Goal: Task Accomplishment & Management: Manage account settings

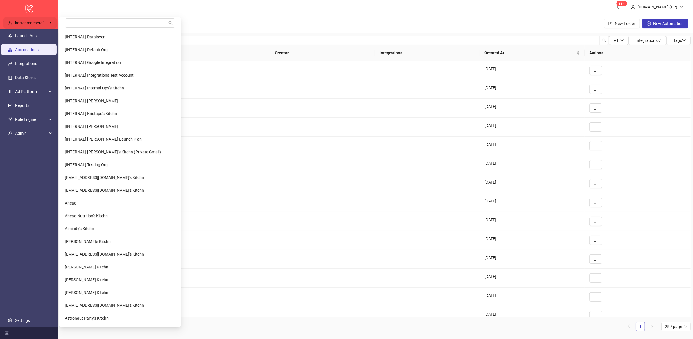
click at [52, 20] on div "kartenmacherei's Kitchn" at bounding box center [29, 23] width 53 height 12
click at [74, 20] on input "search" at bounding box center [115, 22] width 101 height 9
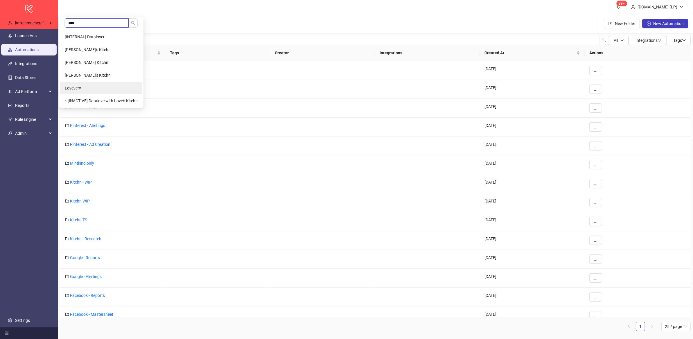
type input "****"
click at [78, 87] on span "Lovevery" at bounding box center [73, 88] width 16 height 5
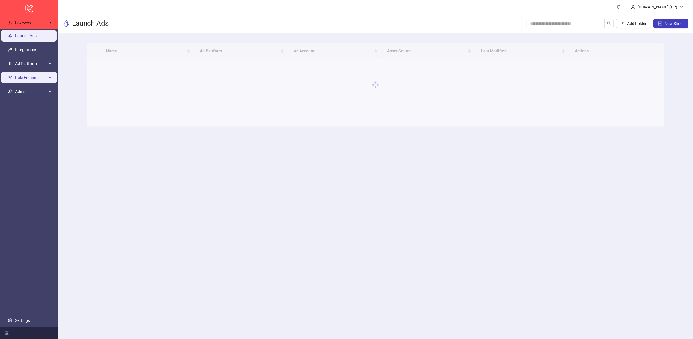
click at [36, 78] on span "Rule Engine" at bounding box center [31, 78] width 32 height 12
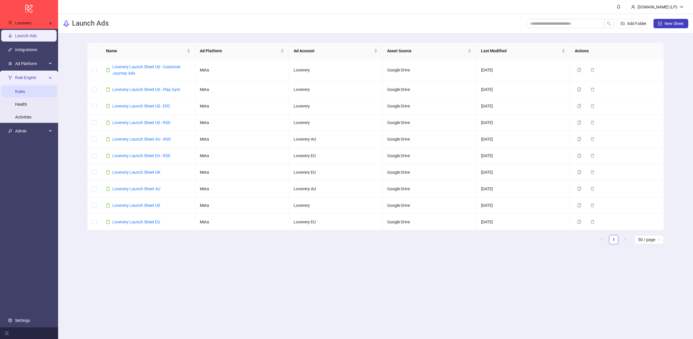
click at [25, 94] on link "Rules" at bounding box center [20, 91] width 10 height 5
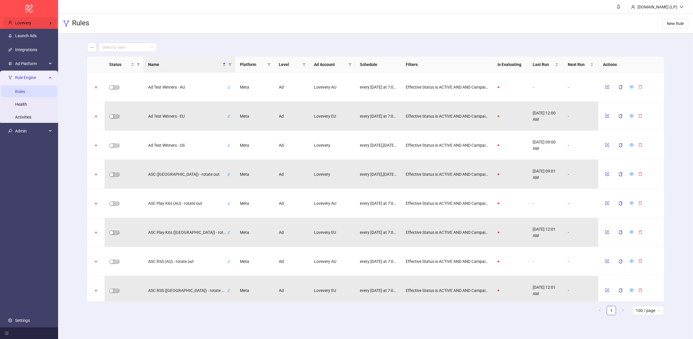
click at [38, 21] on div "Lovevery" at bounding box center [29, 23] width 53 height 12
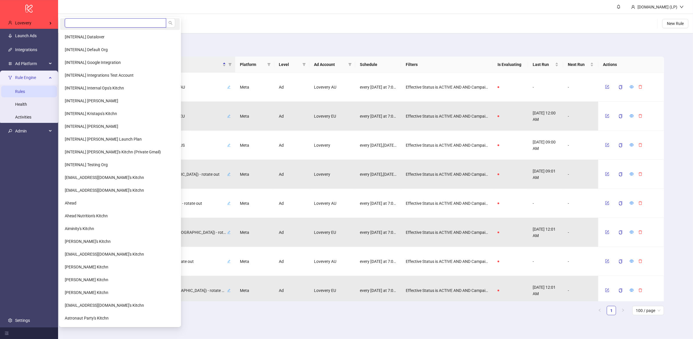
click at [73, 24] on input "search" at bounding box center [115, 22] width 101 height 9
type input "******"
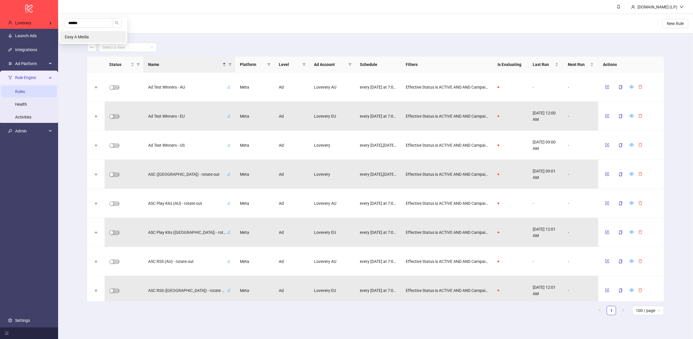
click at [80, 35] on span "Easy A Media" at bounding box center [77, 37] width 24 height 5
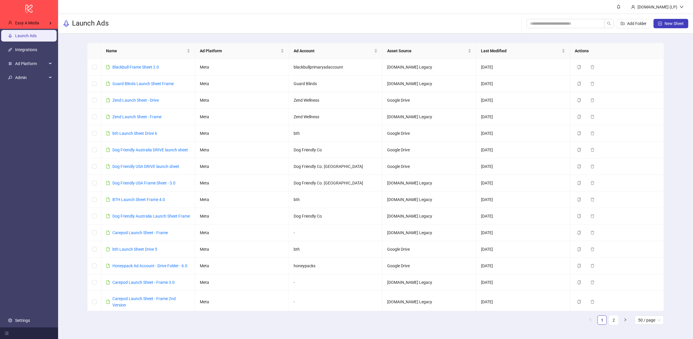
click at [24, 312] on ul "Launch Ads Integrations Ad Platform Admin Settings" at bounding box center [29, 178] width 58 height 298
click at [24, 314] on ul "Launch Ads Integrations Ad Platform Admin Settings" at bounding box center [29, 178] width 58 height 298
click at [23, 318] on link "Settings" at bounding box center [22, 320] width 15 height 5
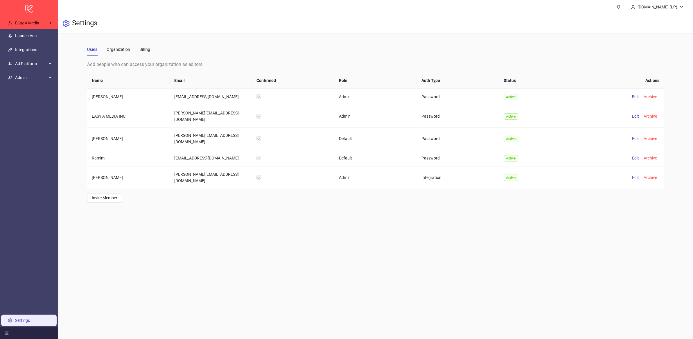
click at [152, 53] on div "Users Organization Billing" at bounding box center [375, 49] width 577 height 13
click at [136, 50] on div "Users Organization Billing" at bounding box center [118, 49] width 63 height 13
click at [146, 50] on div "Billing" at bounding box center [144, 49] width 11 height 6
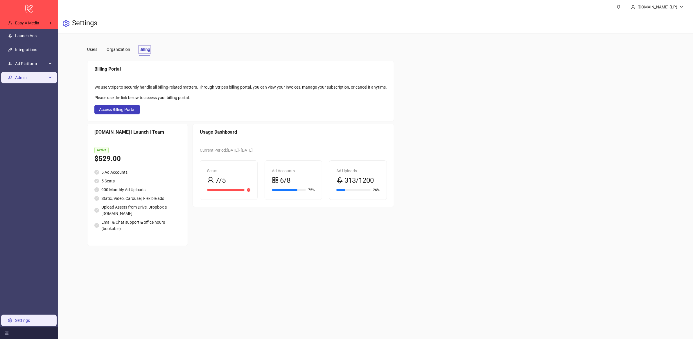
click at [48, 74] on div "Admin" at bounding box center [29, 78] width 56 height 12
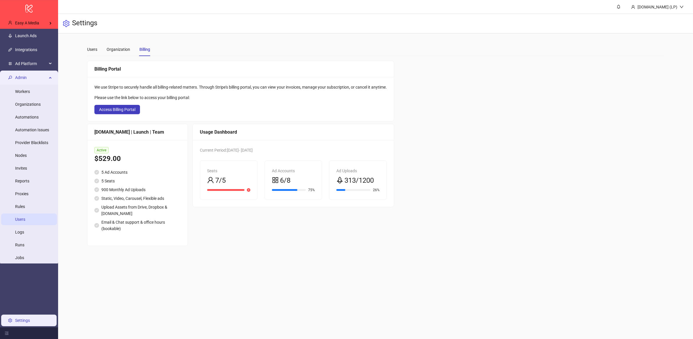
click at [25, 222] on link "Users" at bounding box center [20, 219] width 10 height 5
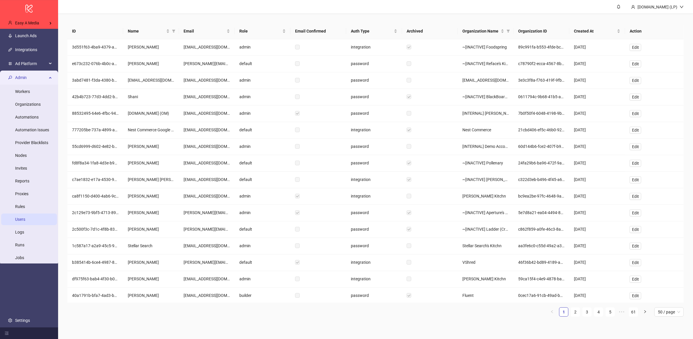
click at [101, 23] on th "ID" at bounding box center [95, 31] width 56 height 16
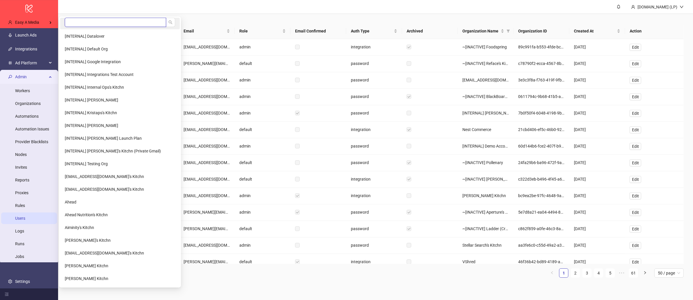
click at [108, 23] on input "search" at bounding box center [115, 22] width 101 height 9
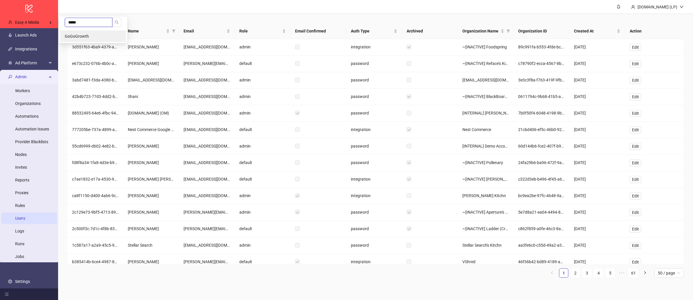
type input "*****"
click at [111, 38] on li "GoGoGrowth" at bounding box center [93, 36] width 66 height 12
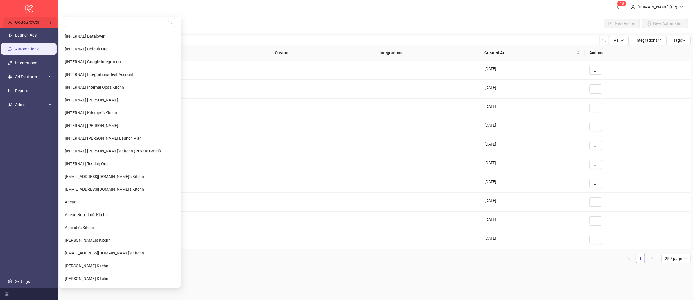
click at [37, 25] on div "GoGoGrowth" at bounding box center [29, 23] width 53 height 12
click at [77, 21] on input "search" at bounding box center [115, 22] width 101 height 9
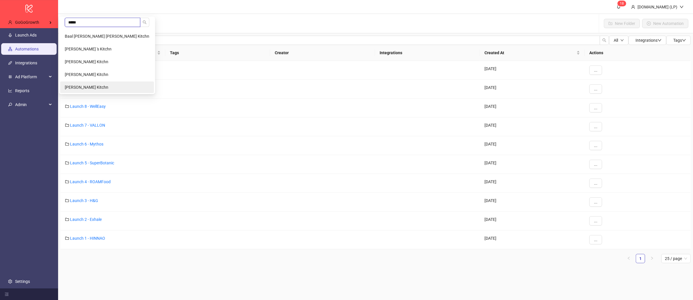
type input "*****"
click at [91, 87] on span "Sebastian Wolff's Kitchn" at bounding box center [87, 87] width 44 height 5
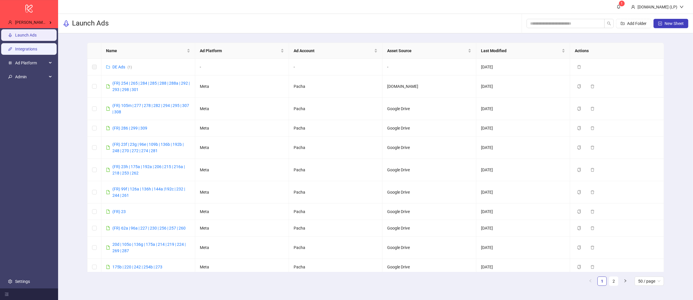
click at [35, 51] on link "Integrations" at bounding box center [26, 49] width 22 height 5
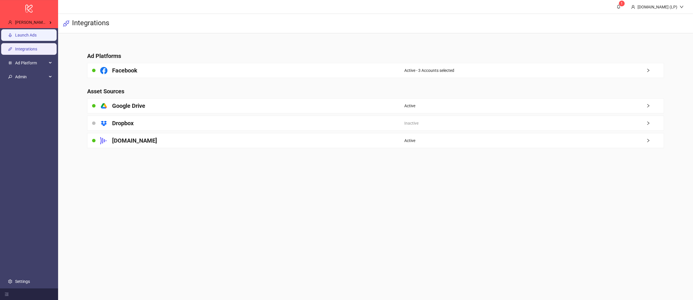
click at [17, 37] on link "Launch Ads" at bounding box center [25, 35] width 21 height 5
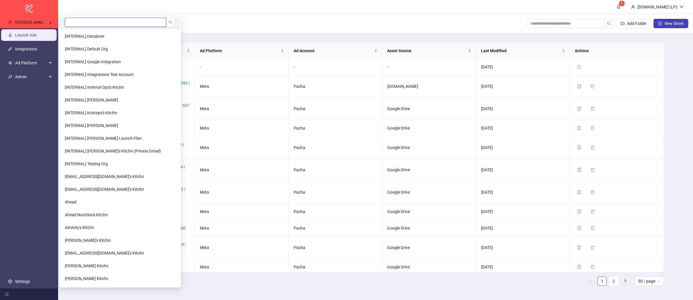
click at [87, 22] on input "search" at bounding box center [115, 22] width 101 height 9
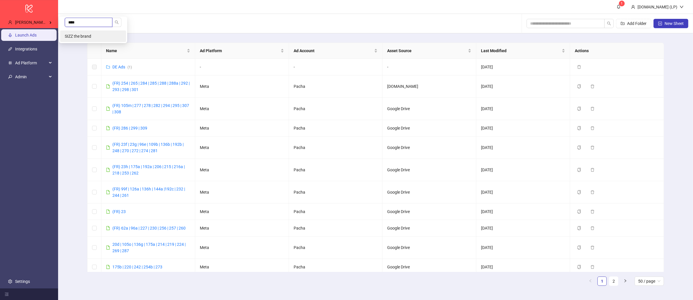
type input "****"
click at [93, 39] on li "SIZZ the brand" at bounding box center [93, 36] width 66 height 12
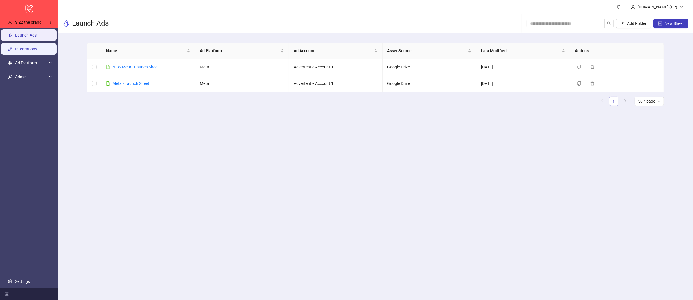
click at [37, 51] on link "Integrations" at bounding box center [26, 49] width 22 height 5
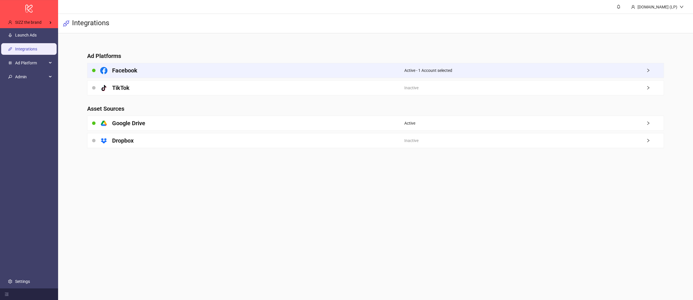
click at [166, 77] on div "Facebook" at bounding box center [245, 70] width 317 height 15
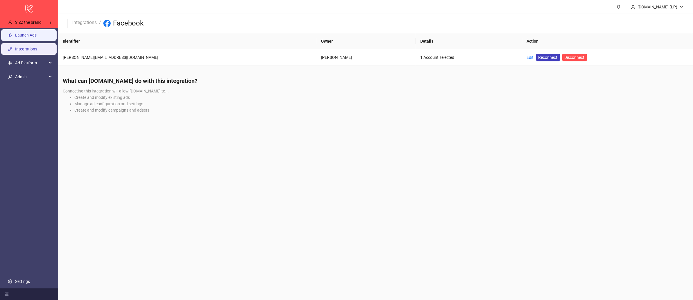
click at [15, 34] on link "Launch Ads" at bounding box center [25, 35] width 21 height 5
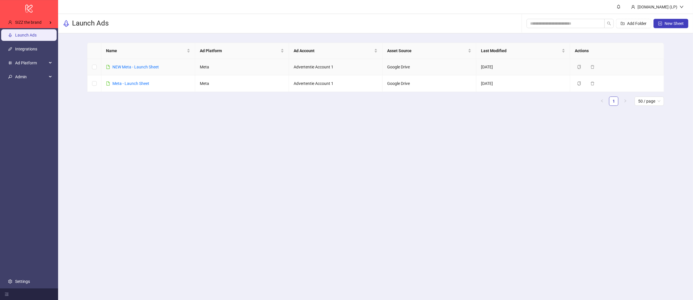
click at [127, 70] on div "NEW Meta - Launch Sheet" at bounding box center [135, 67] width 46 height 6
click at [128, 68] on link "NEW Meta - Launch Sheet" at bounding box center [135, 67] width 46 height 5
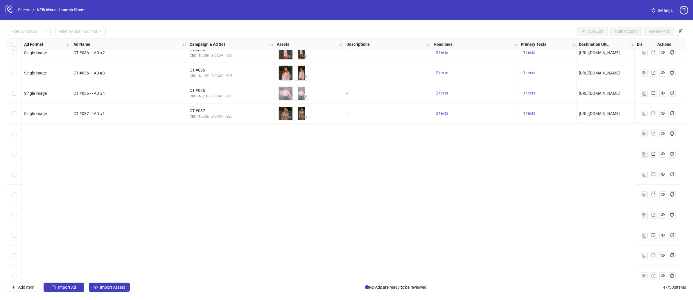
scroll to position [172, 0]
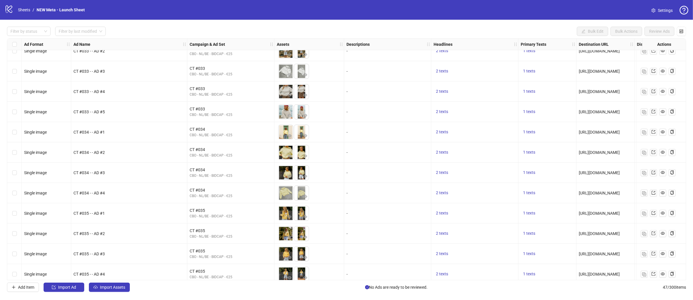
click at [25, 13] on div "logo/logo-mobile Sheets / NEW Meta - Launch Sheet" at bounding box center [46, 10] width 82 height 10
click at [28, 8] on link "Sheets" at bounding box center [24, 10] width 15 height 6
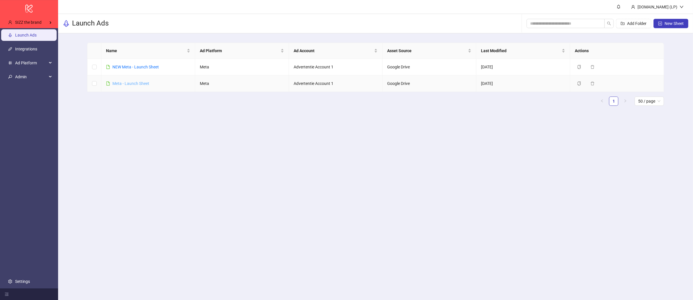
click at [134, 82] on link "Meta - Launch Sheet" at bounding box center [130, 83] width 37 height 5
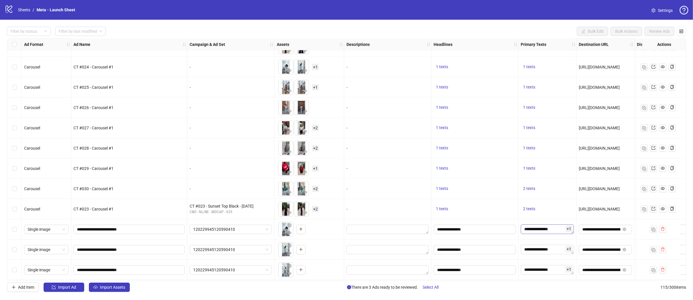
scroll to position [2109, 4]
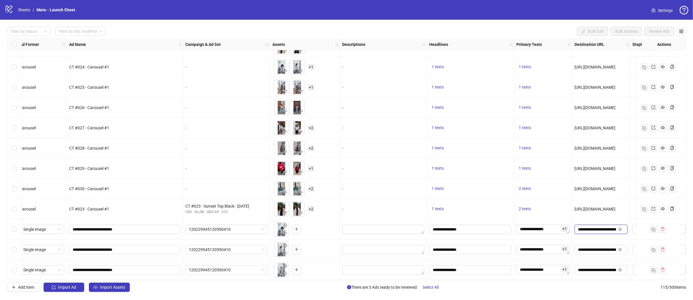
click at [584, 226] on input "**********" at bounding box center [597, 229] width 38 height 6
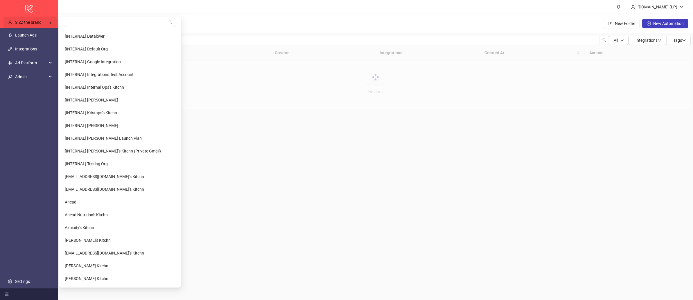
click at [41, 26] on div "SIZZ the brand" at bounding box center [29, 23] width 53 height 12
click at [70, 24] on input "search" at bounding box center [115, 22] width 101 height 9
type input "*****"
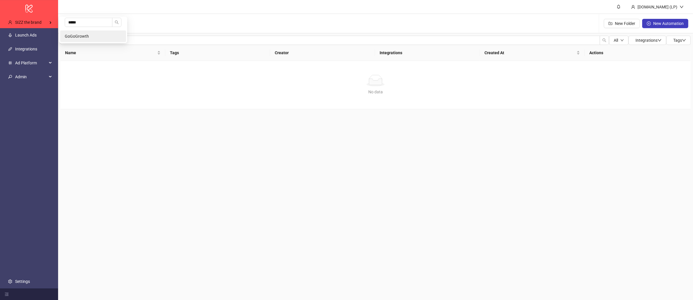
click at [72, 34] on span "GoGoGrowth" at bounding box center [77, 36] width 24 height 5
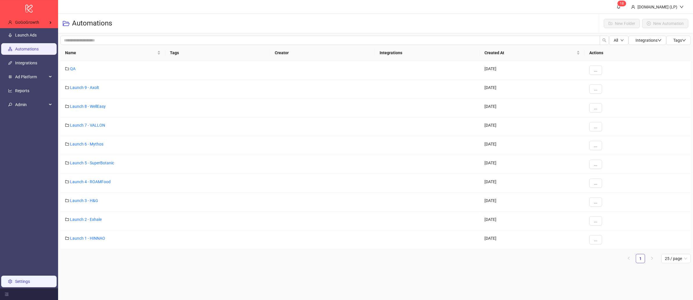
click at [30, 284] on link "Settings" at bounding box center [22, 282] width 15 height 5
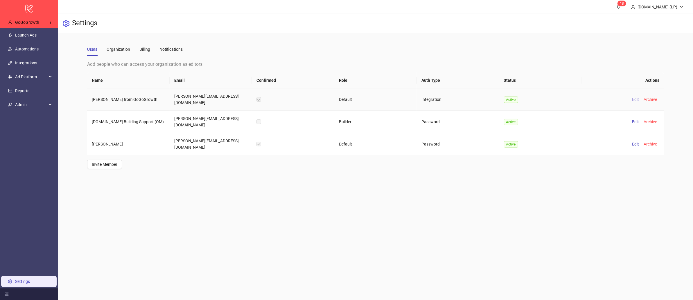
click at [634, 97] on span "Edit" at bounding box center [635, 99] width 7 height 5
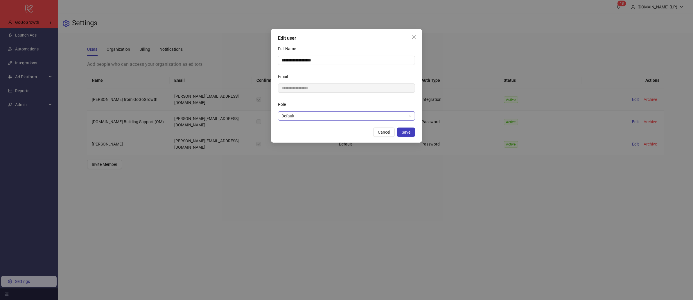
click at [324, 116] on span "Default" at bounding box center [346, 116] width 130 height 9
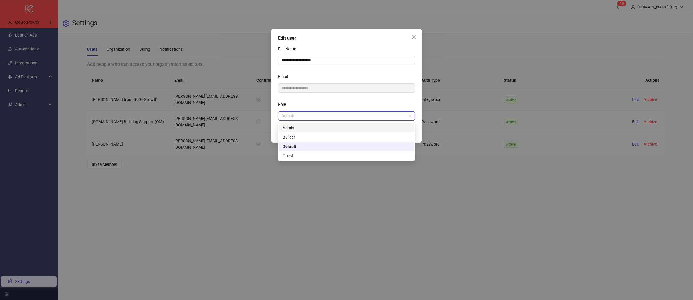
click at [313, 130] on div "Admin" at bounding box center [346, 128] width 128 height 6
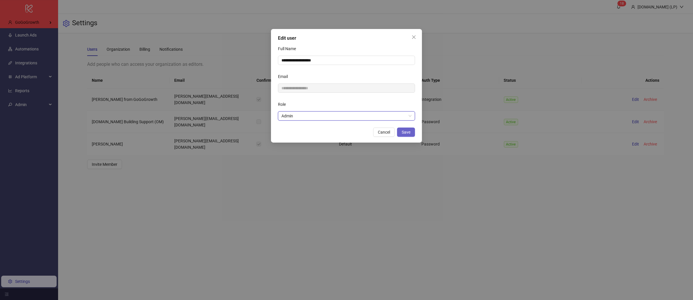
click at [413, 130] on button "Save" at bounding box center [406, 132] width 18 height 9
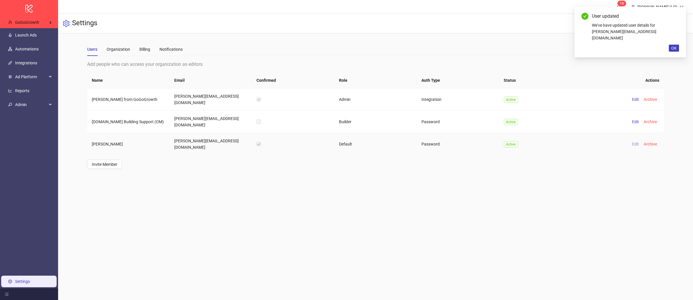
click at [637, 142] on span "Edit" at bounding box center [635, 144] width 7 height 5
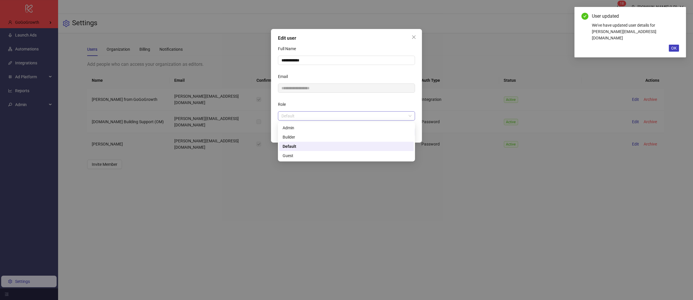
click at [325, 116] on span "Default" at bounding box center [346, 116] width 130 height 9
drag, startPoint x: 299, startPoint y: 128, endPoint x: 320, endPoint y: 129, distance: 20.3
click at [299, 128] on div "Admin" at bounding box center [346, 128] width 128 height 6
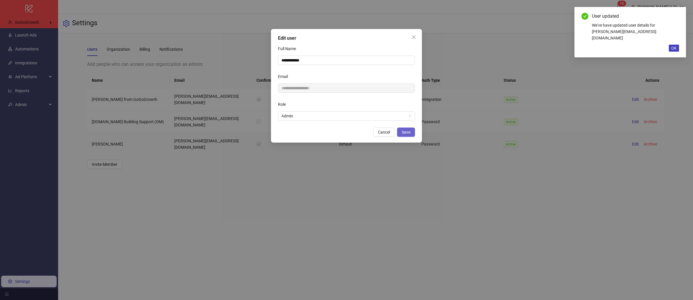
click at [410, 131] on button "Save" at bounding box center [406, 132] width 18 height 9
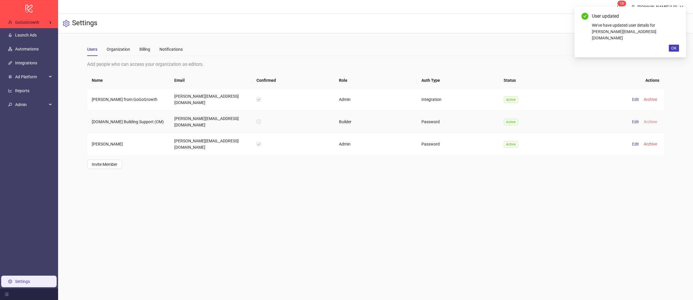
click at [647, 120] on span "Archive" at bounding box center [649, 122] width 13 height 5
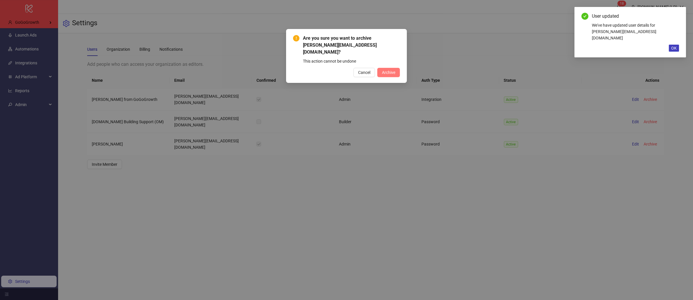
click at [390, 70] on span "Archive" at bounding box center [388, 72] width 13 height 5
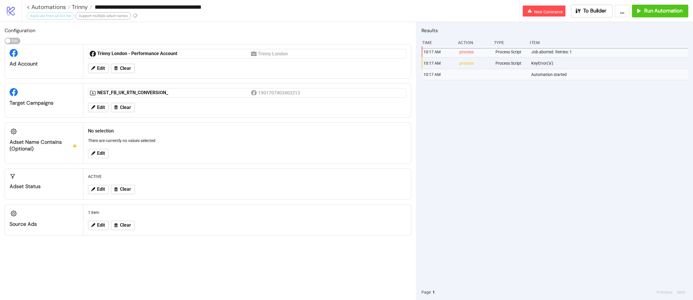
click at [541, 62] on div "KeyError('a')" at bounding box center [609, 63] width 159 height 11
copy div "KeyError('a')"
click at [8, 142] on div "Adset Name contains (optional)" at bounding box center [44, 138] width 78 height 30
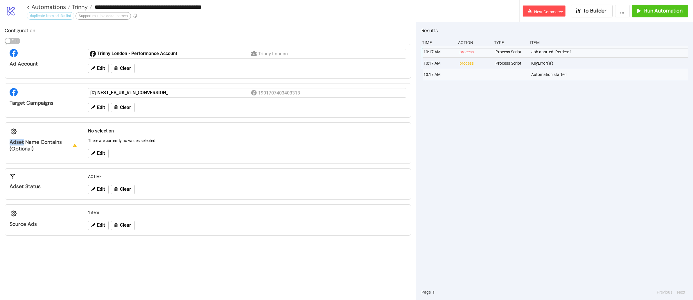
click at [8, 142] on div "Adset Name contains (optional)" at bounding box center [44, 138] width 78 height 30
copy div "Adset Name contains (optional)"
click at [14, 12] on icon "logo/logo-mobile" at bounding box center [11, 11] width 10 height 10
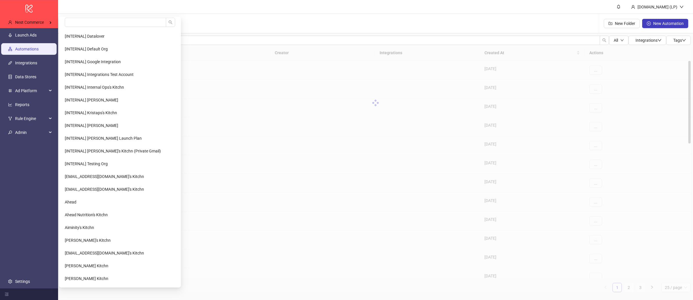
click at [77, 17] on Commerce-popup "[INTERNAL] Datalover [INTERNAL] Default Org [INTERNAL] Google Integration [INTE…" at bounding box center [120, 152] width 122 height 271
click at [74, 24] on input "search" at bounding box center [115, 22] width 101 height 9
type input "*****"
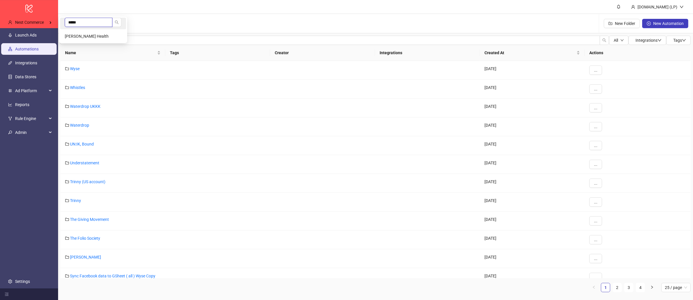
click at [73, 19] on input "*****" at bounding box center [89, 22] width 48 height 9
click at [78, 35] on span "[PERSON_NAME] Health" at bounding box center [87, 36] width 44 height 5
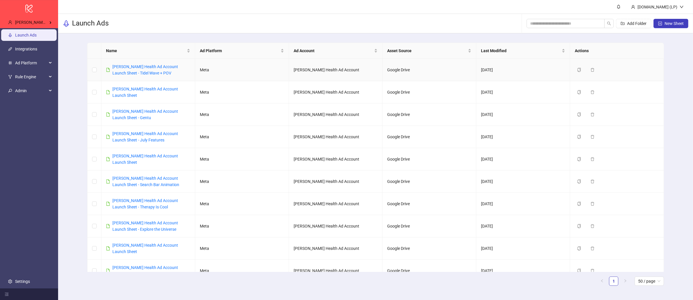
click at [147, 64] on div "[PERSON_NAME] Health Ad Account Launch Sheet - Tidel Wave + POV" at bounding box center [151, 70] width 78 height 13
click at [132, 72] on link "[PERSON_NAME] Health Ad Account Launch Sheet - Tidel Wave + POV" at bounding box center [145, 69] width 66 height 11
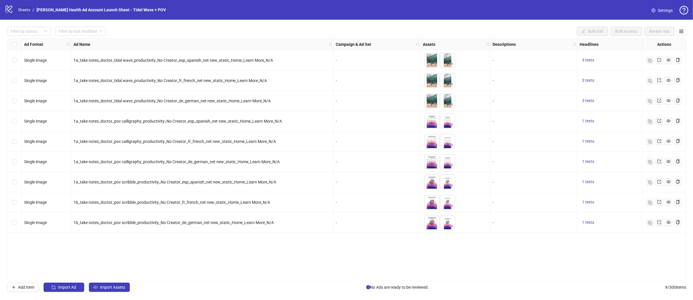
click at [19, 12] on link "Sheets" at bounding box center [24, 10] width 15 height 6
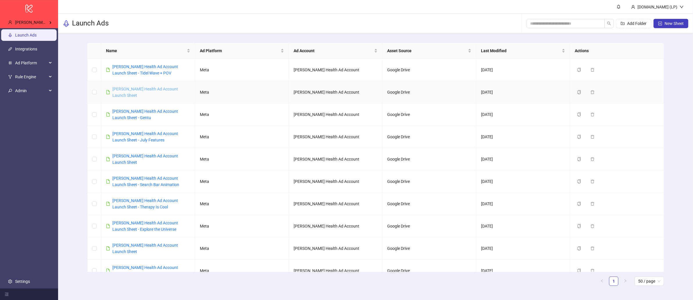
click at [135, 87] on link "[PERSON_NAME] Health Ad Account Launch Sheet" at bounding box center [145, 92] width 66 height 11
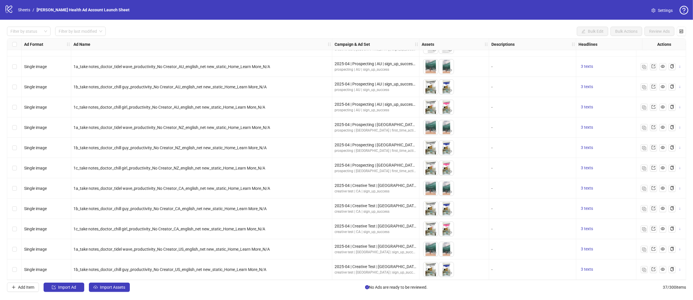
scroll to position [524, 0]
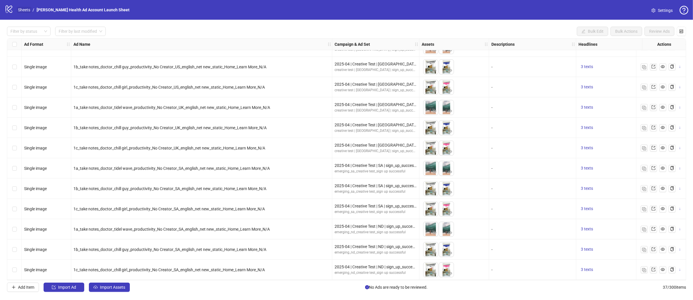
click at [18, 12] on link "Sheets" at bounding box center [24, 10] width 15 height 6
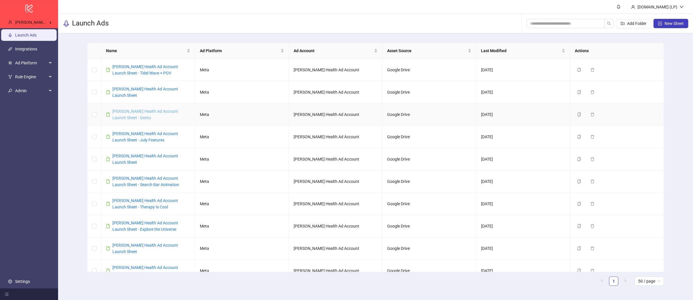
click at [136, 109] on link "[PERSON_NAME] Health Ad Account Launch Sheet - Gentu" at bounding box center [145, 114] width 66 height 11
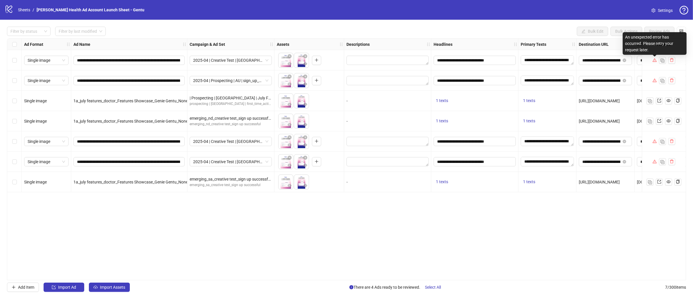
click at [654, 46] on div "An unexpected error has occurred. Please retry your request later." at bounding box center [654, 43] width 64 height 23
copy div "An unexpected error has occurred. Please retry your request later."
